Goal: Transaction & Acquisition: Purchase product/service

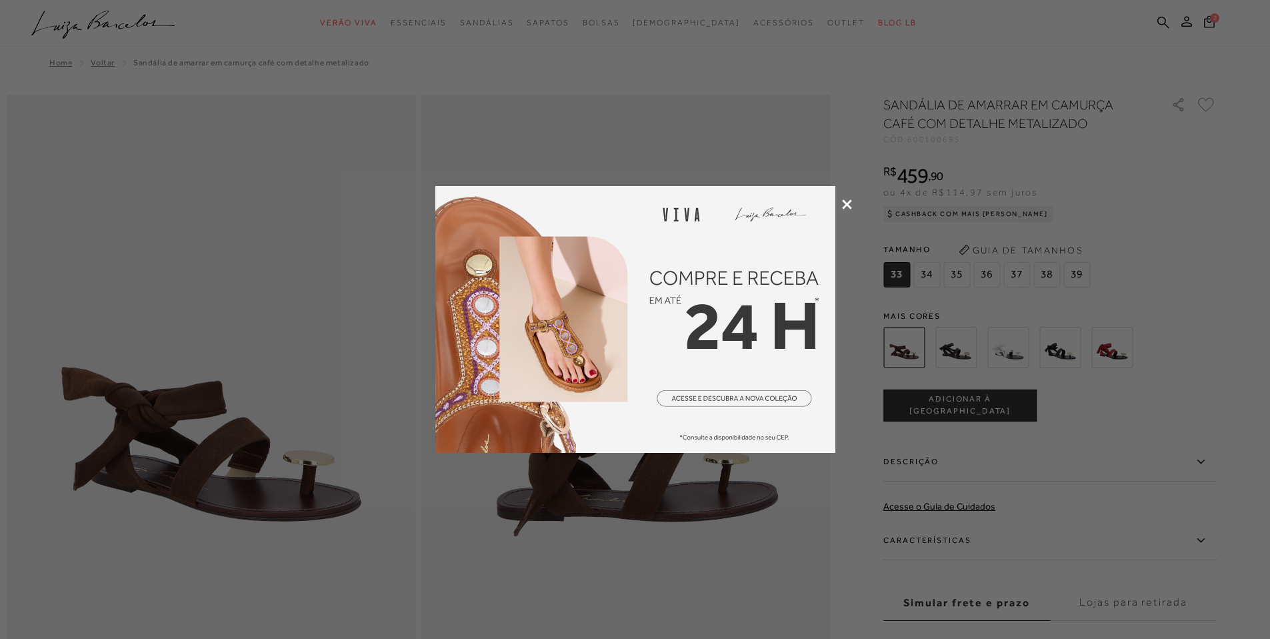
click at [842, 208] on icon at bounding box center [847, 204] width 10 height 10
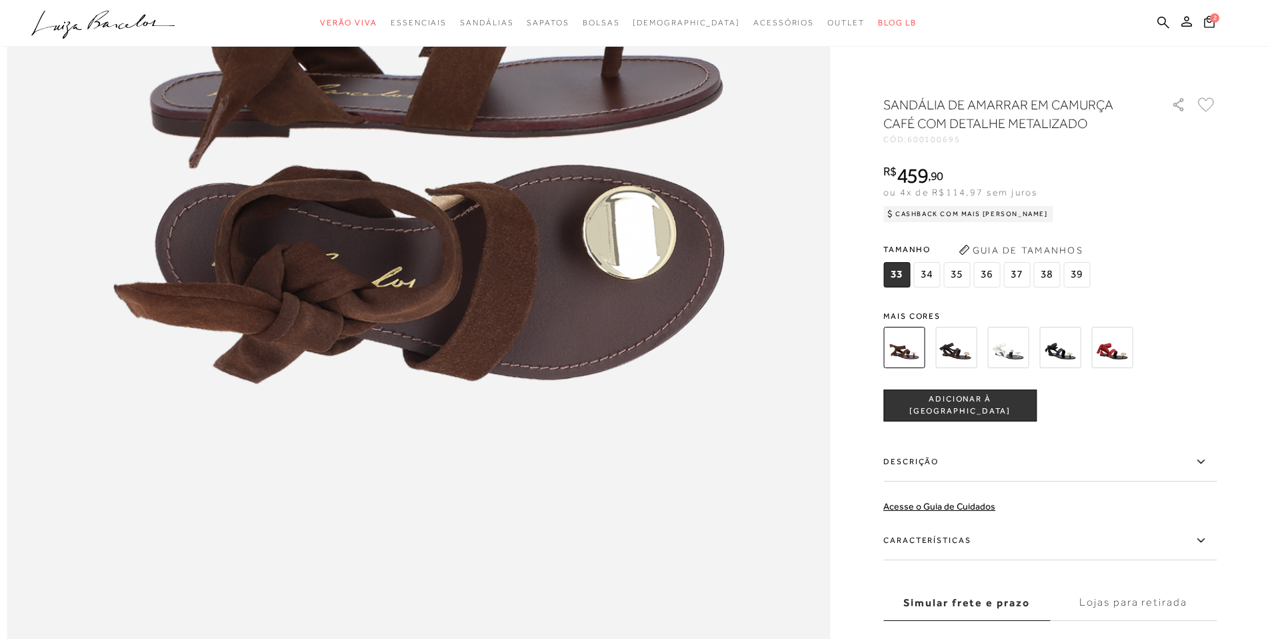
scroll to position [1573, 0]
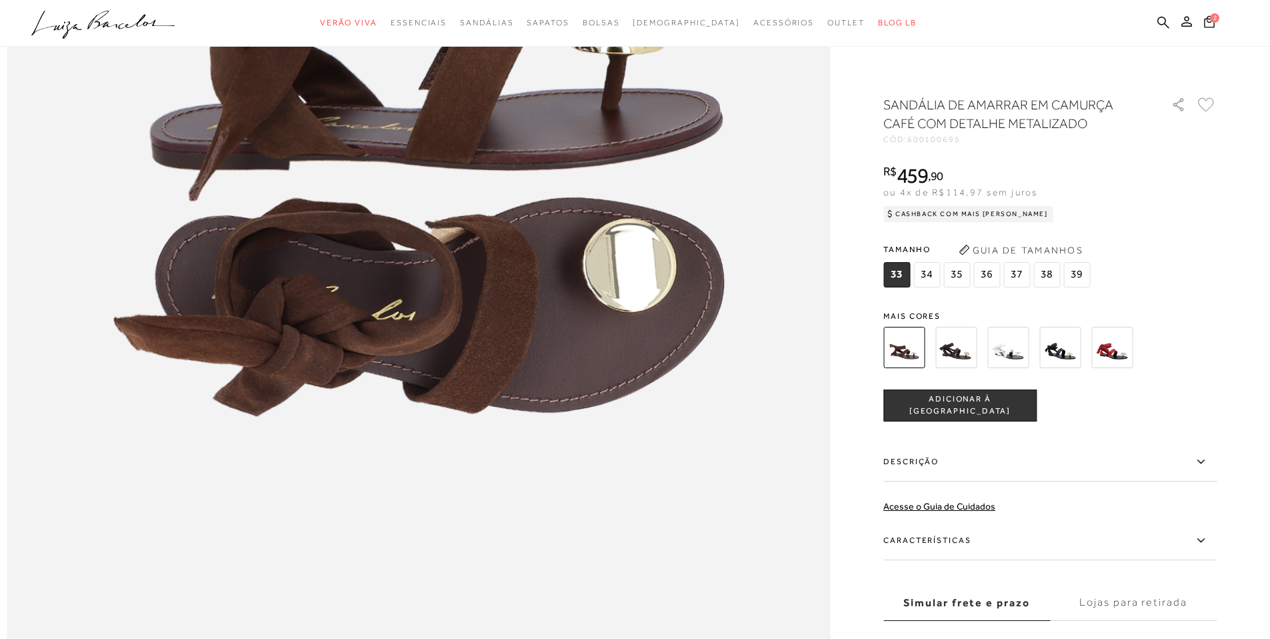
click at [969, 343] on img at bounding box center [955, 347] width 41 height 41
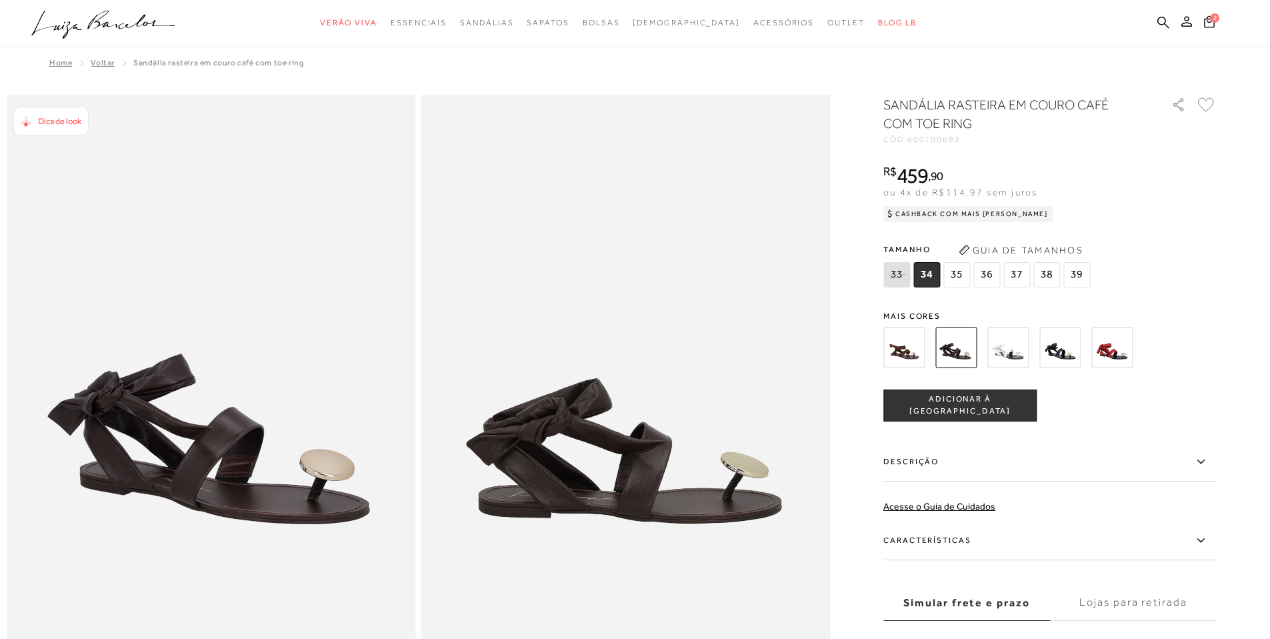
click at [1011, 344] on img at bounding box center [1007, 347] width 41 height 41
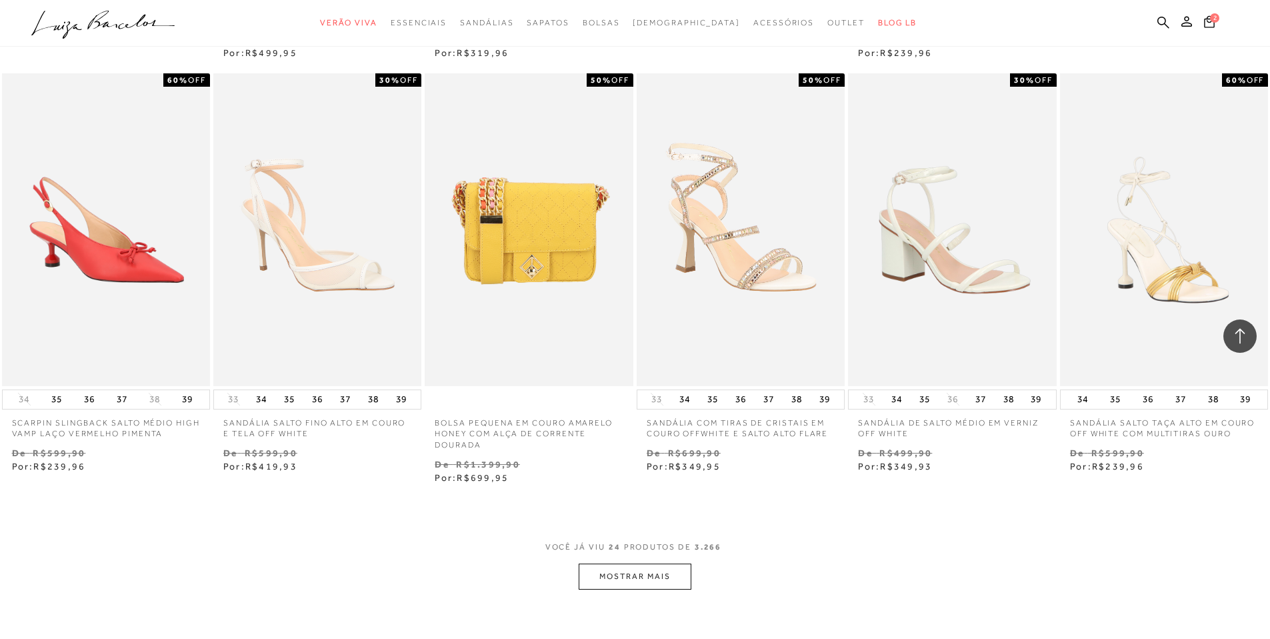
scroll to position [1302, 0]
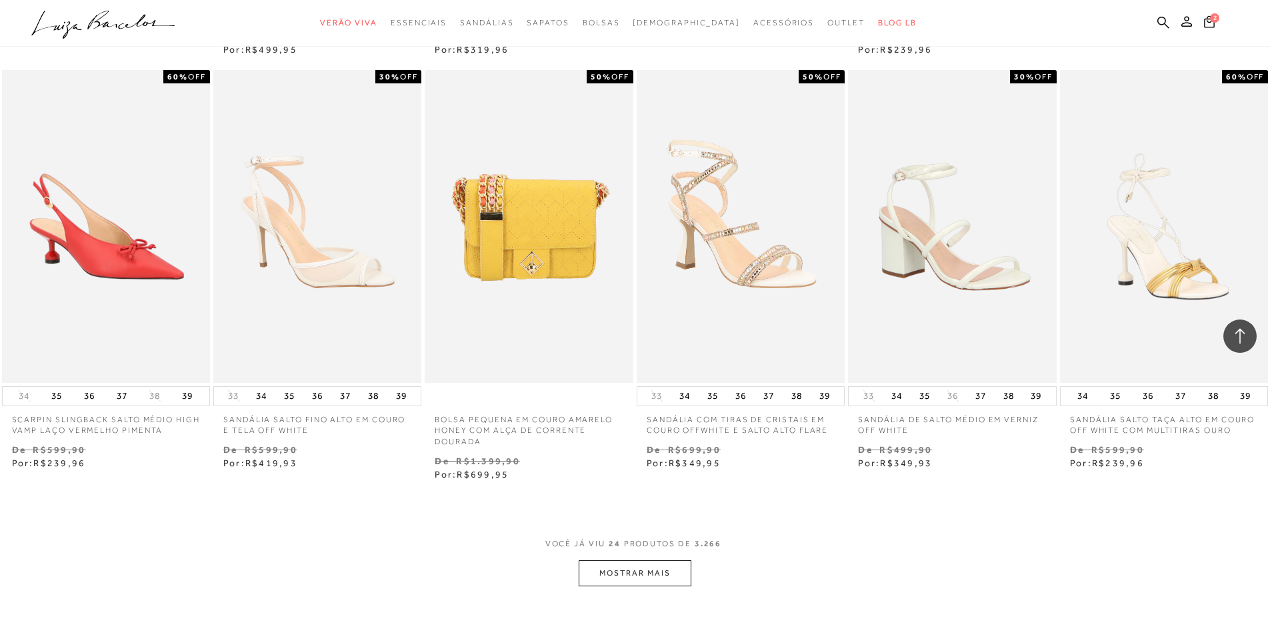
click at [619, 569] on button "MOSTRAR MAIS" at bounding box center [635, 573] width 112 height 26
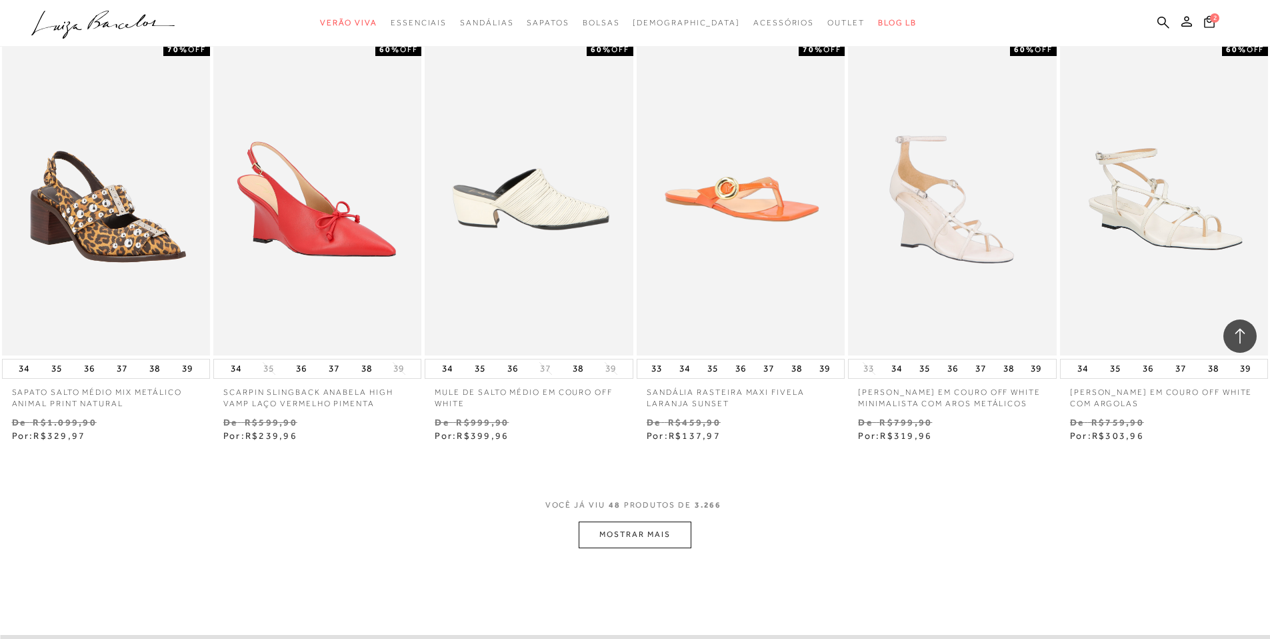
scroll to position [3008, 0]
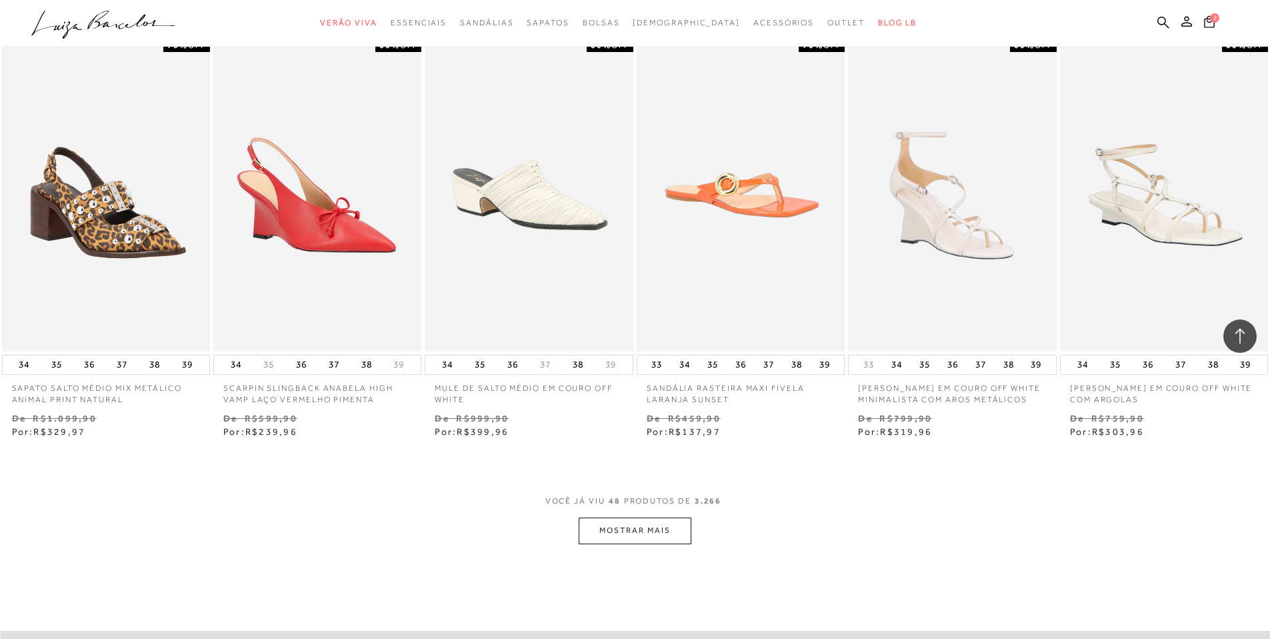
click at [631, 531] on button "MOSTRAR MAIS" at bounding box center [635, 530] width 112 height 26
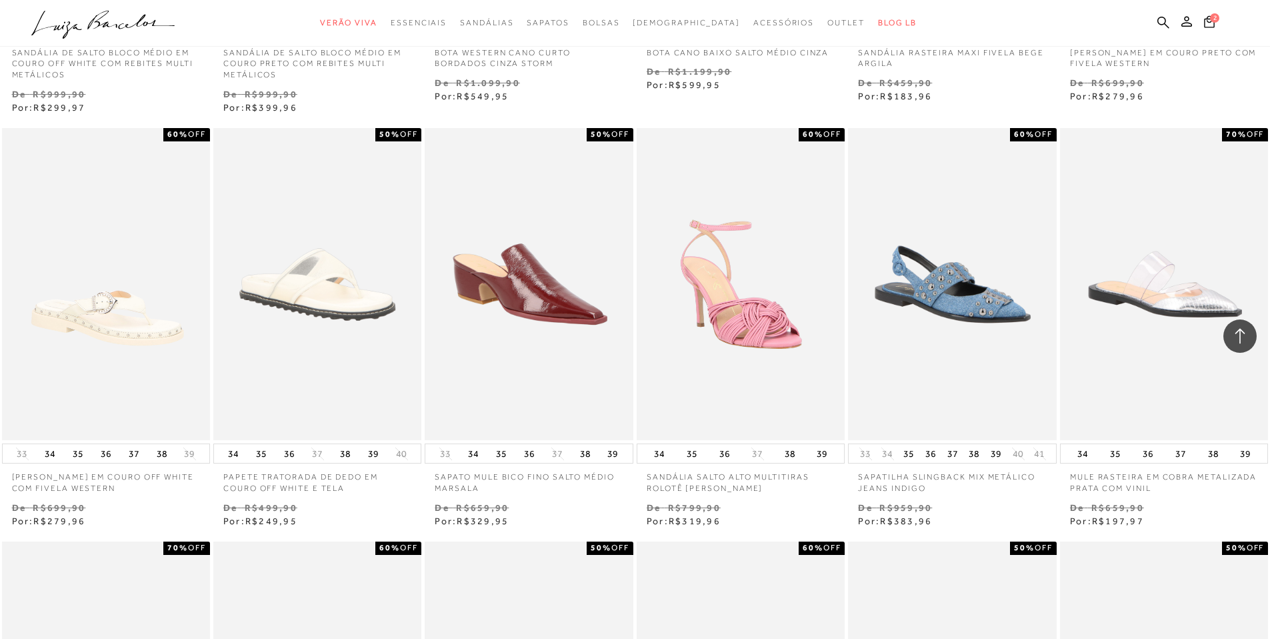
scroll to position [3761, 0]
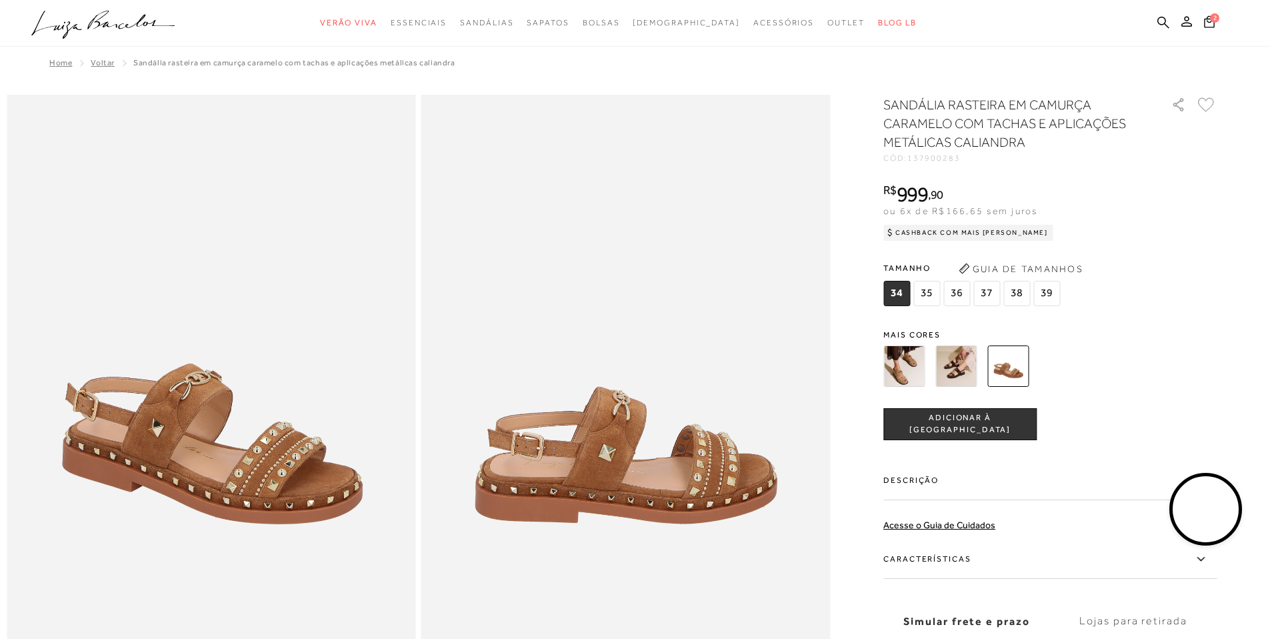
click at [922, 375] on img at bounding box center [903, 365] width 41 height 41
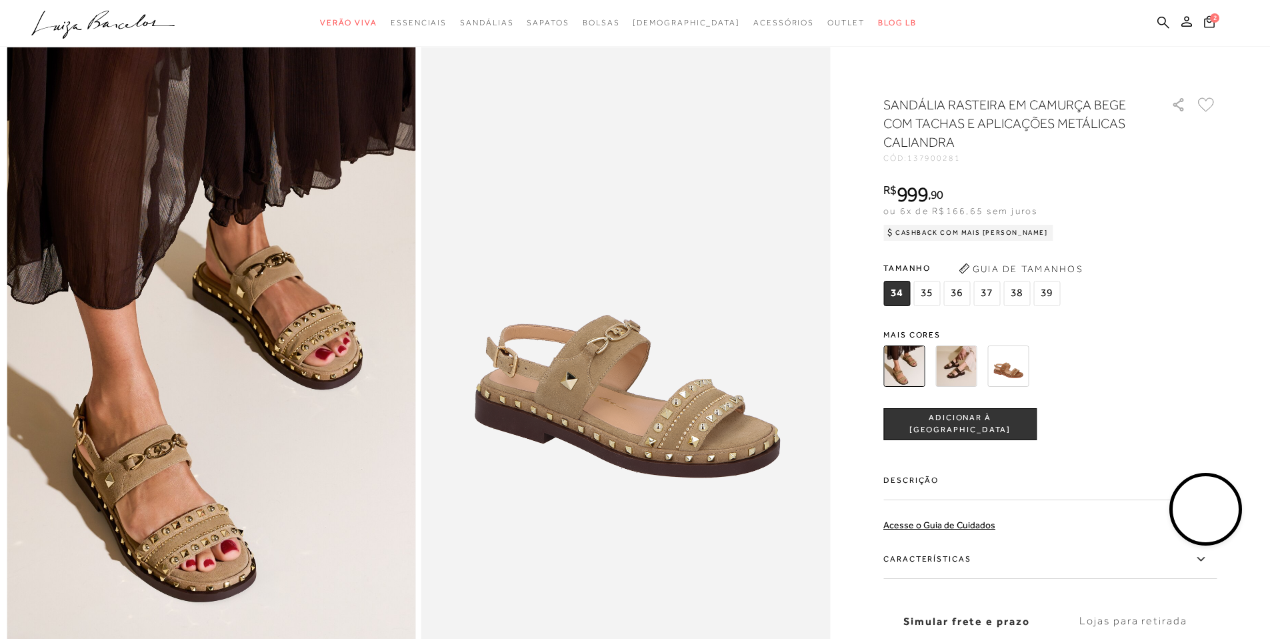
scroll to position [57, 0]
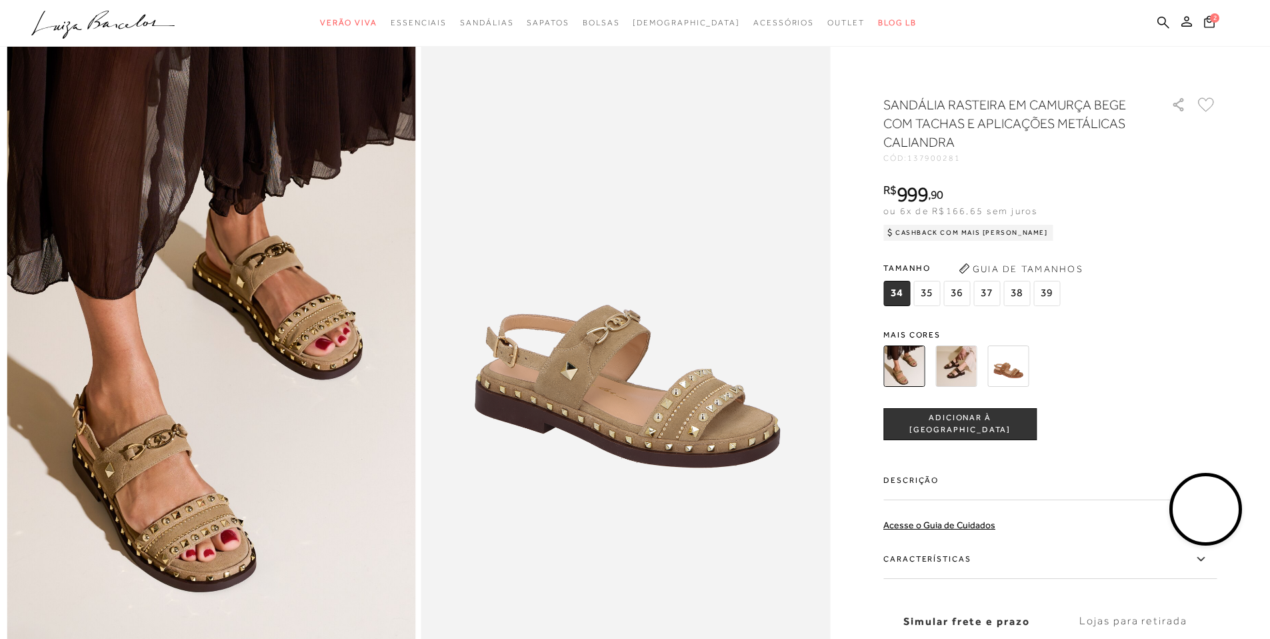
click at [965, 364] on img at bounding box center [955, 365] width 41 height 41
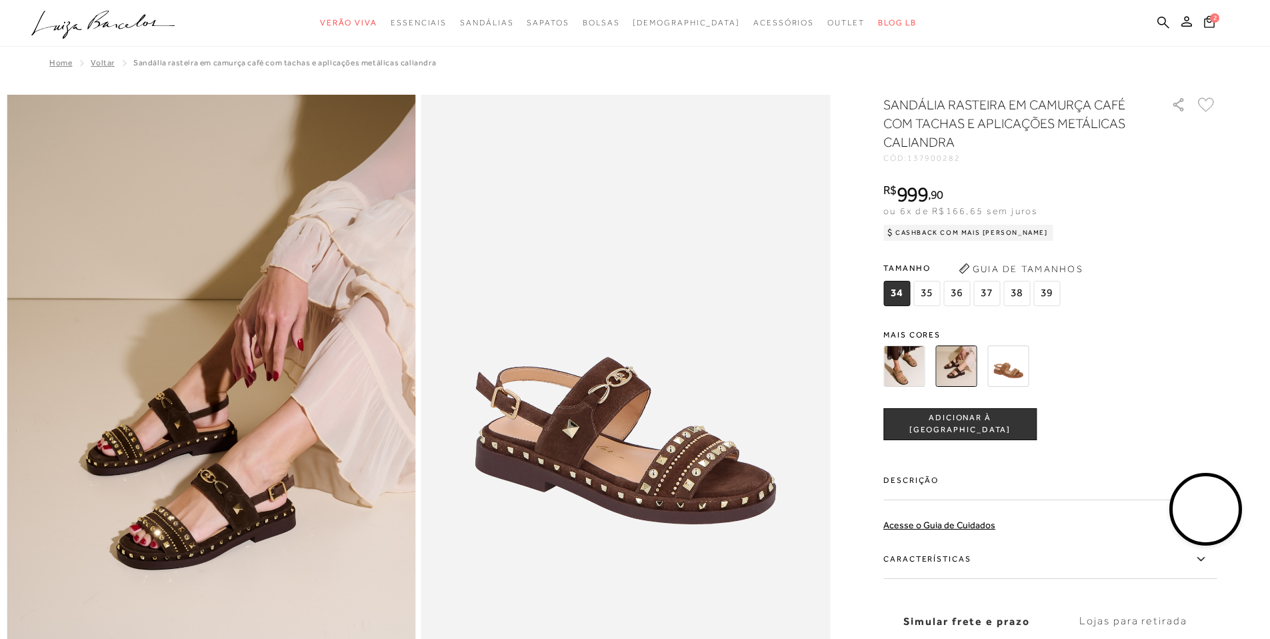
click at [905, 367] on img at bounding box center [903, 365] width 41 height 41
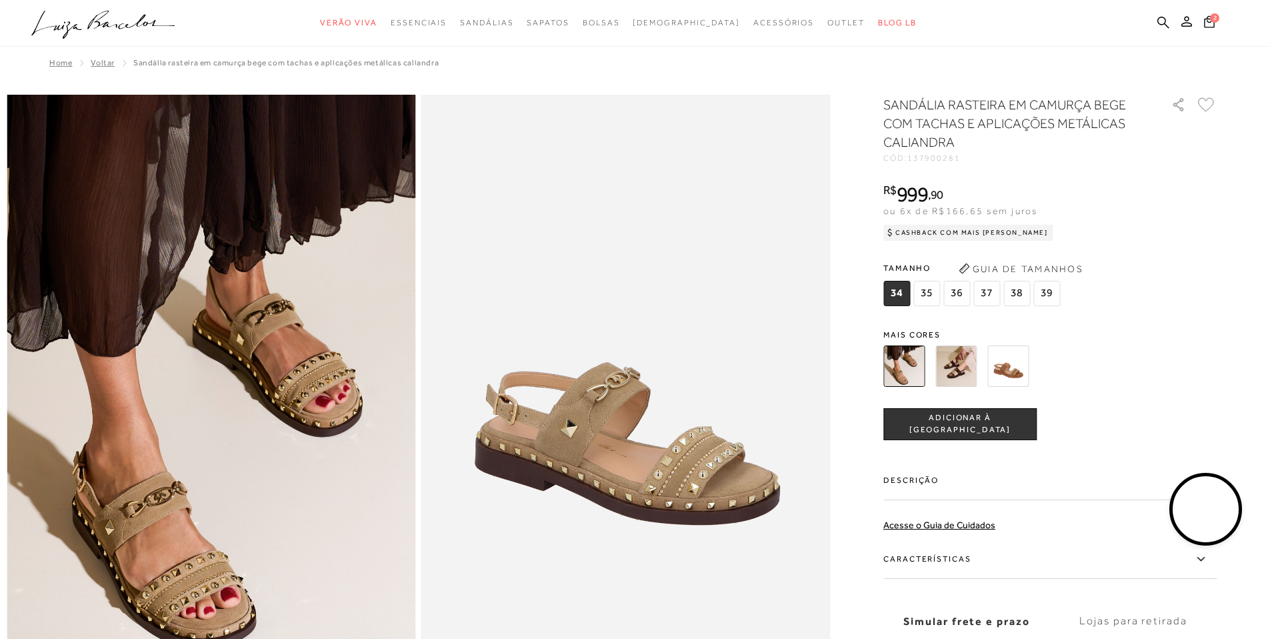
click at [961, 367] on img at bounding box center [955, 365] width 41 height 41
